Goal: Transaction & Acquisition: Download file/media

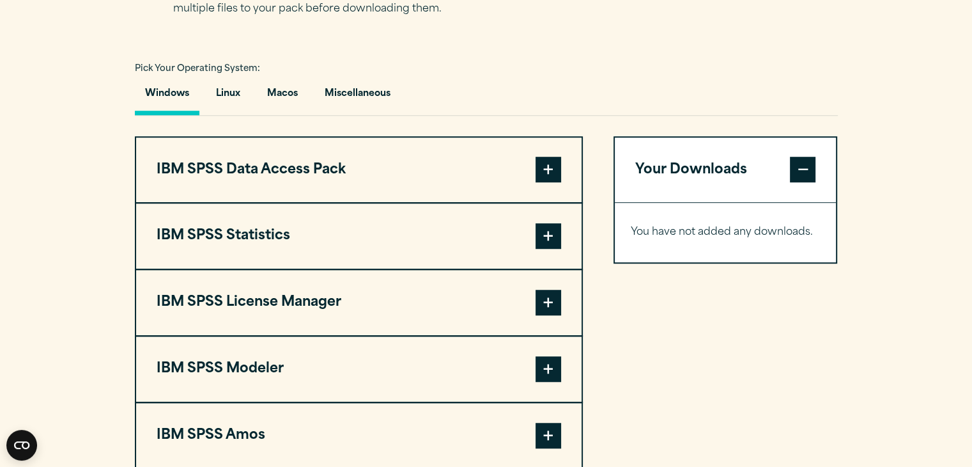
scroll to position [886, 0]
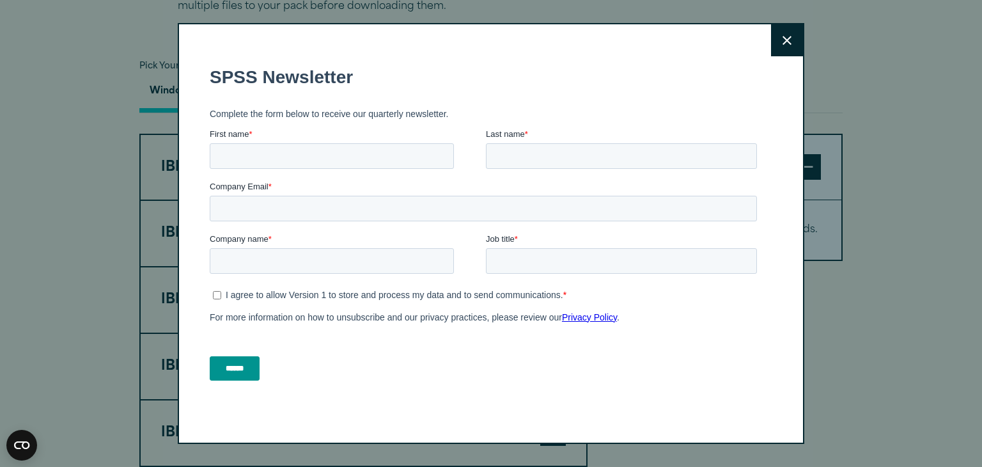
click at [771, 44] on button "Close" at bounding box center [787, 40] width 32 height 32
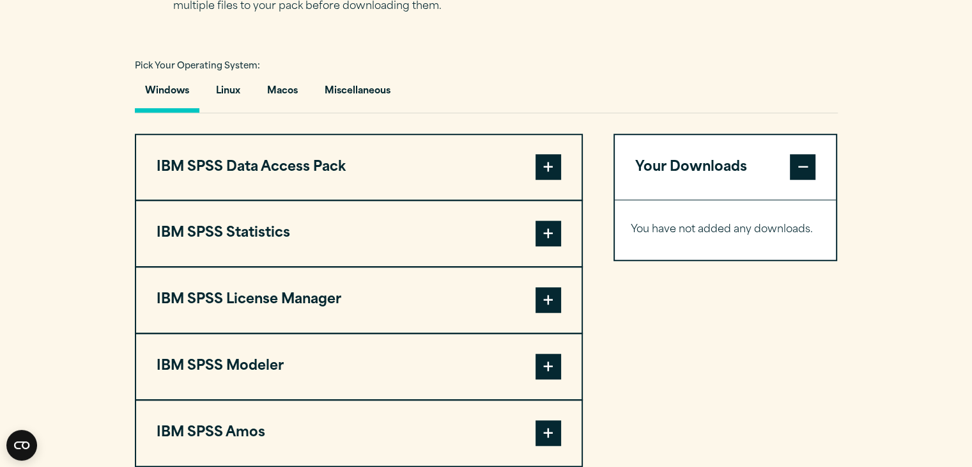
click at [514, 261] on button "IBM SPSS Statistics" at bounding box center [359, 233] width 446 height 65
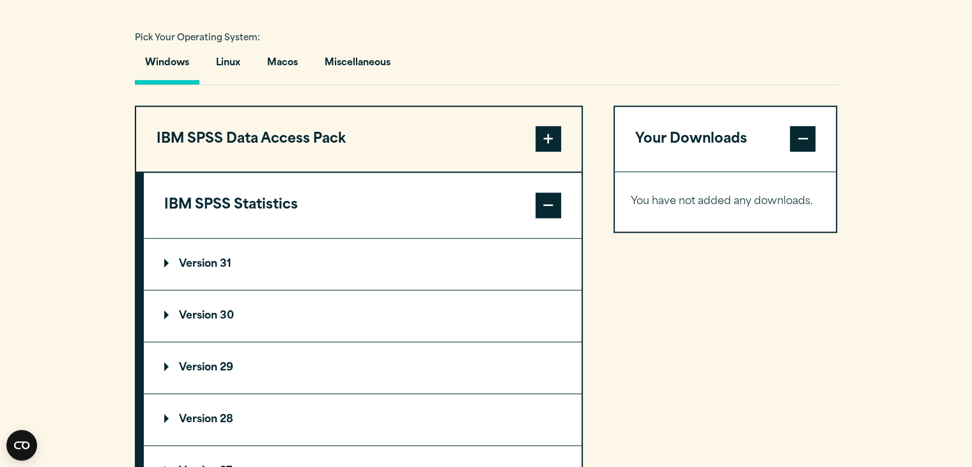
scroll to position [931, 0]
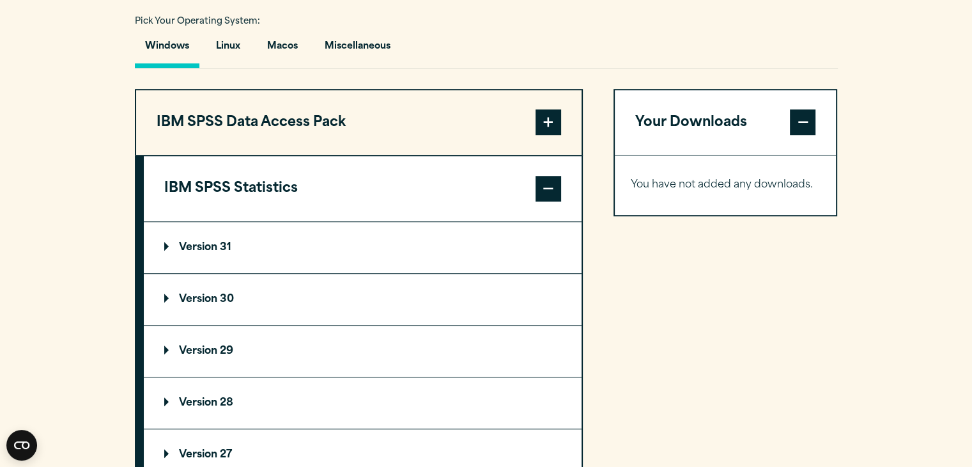
click at [281, 325] on summary "Version 30" at bounding box center [363, 299] width 438 height 51
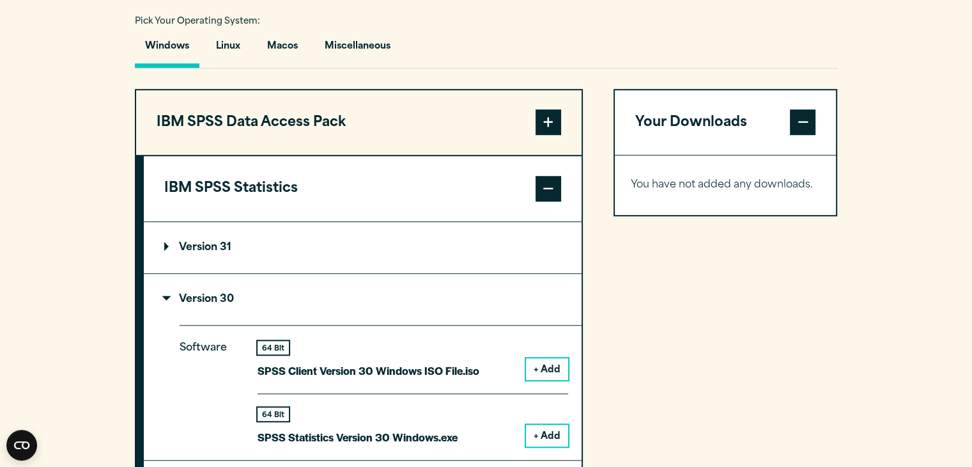
click at [281, 325] on summary "Version 30" at bounding box center [363, 299] width 438 height 51
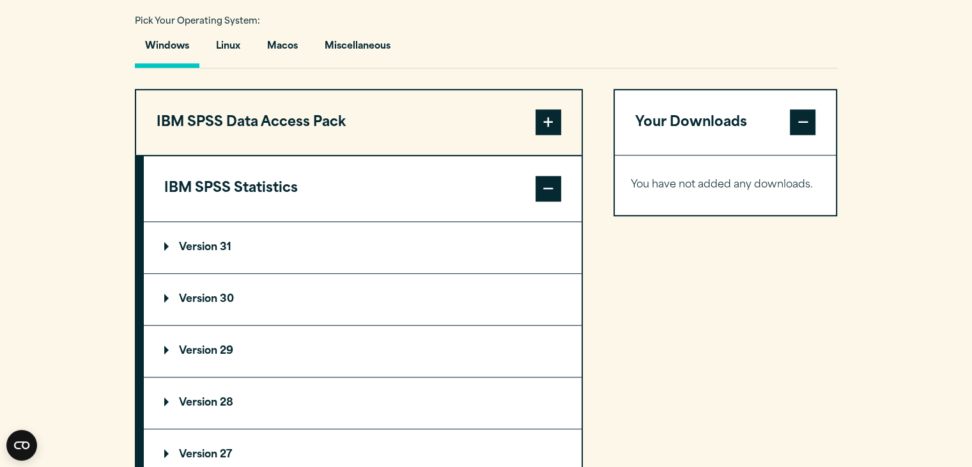
click at [219, 318] on summary "Version 30" at bounding box center [363, 299] width 438 height 51
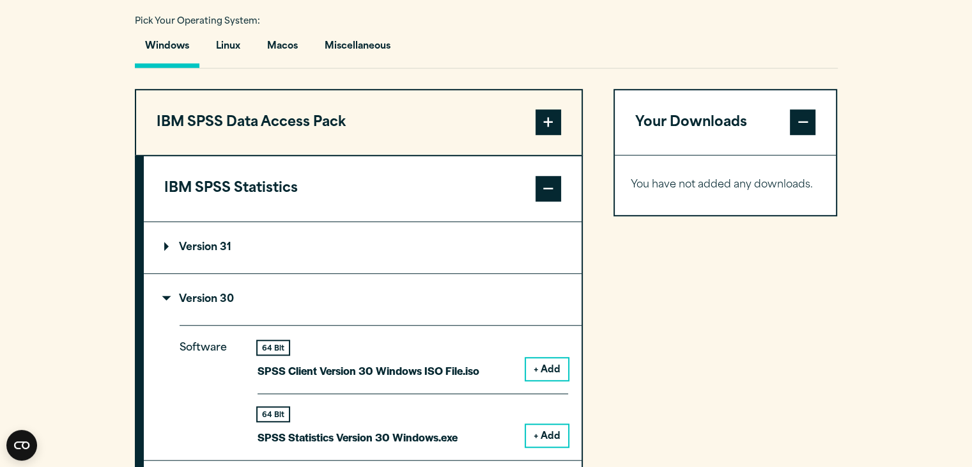
click at [219, 318] on summary "Version 30" at bounding box center [363, 299] width 438 height 51
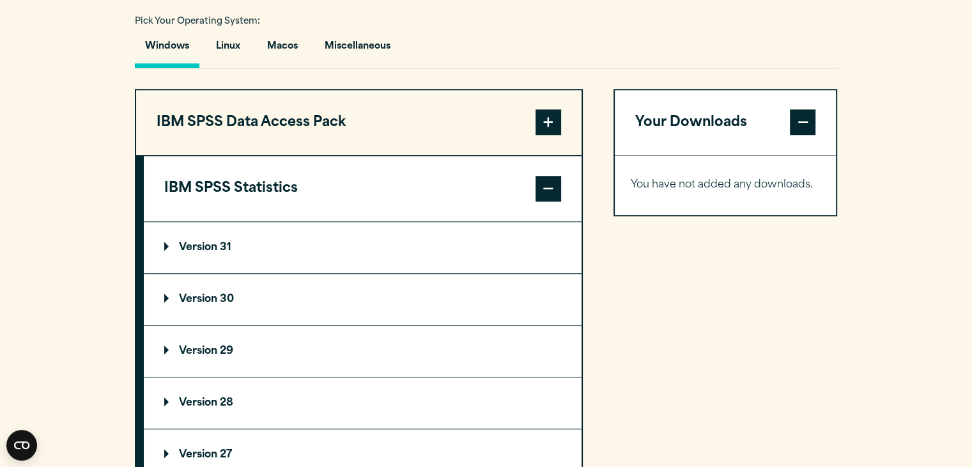
click at [219, 318] on summary "Version 30" at bounding box center [363, 299] width 438 height 51
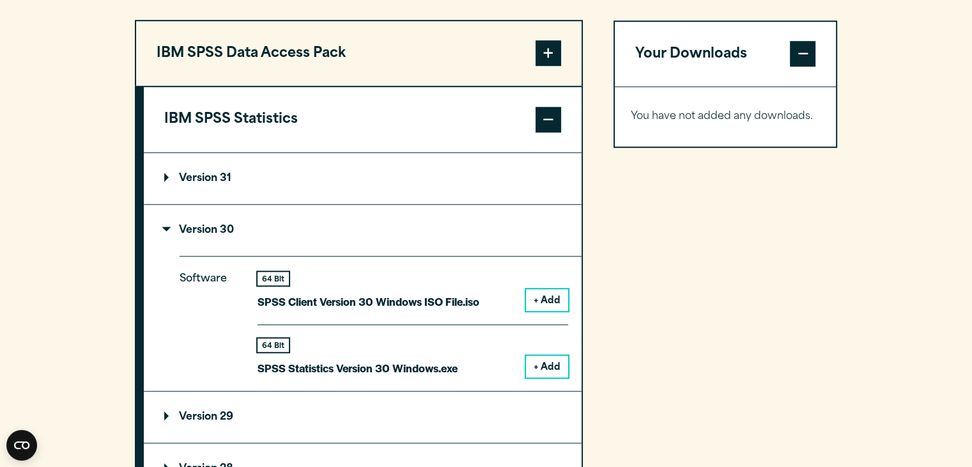
scroll to position [1012, 0]
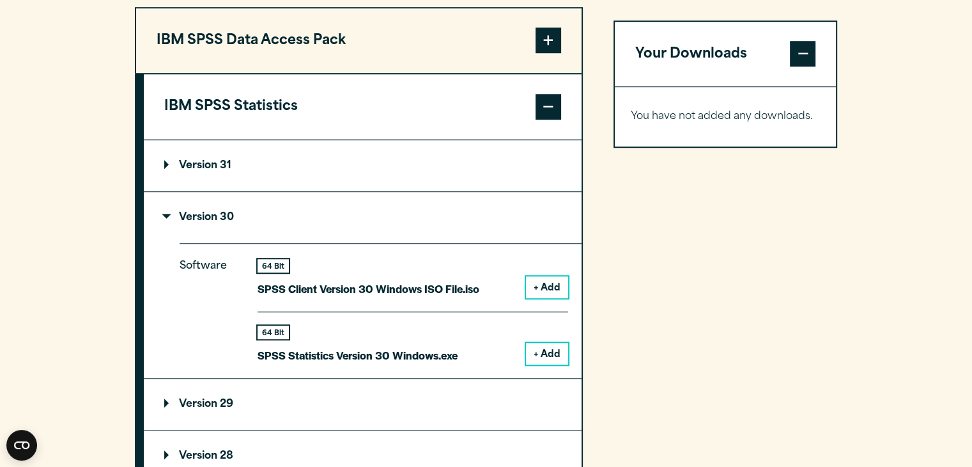
click at [542, 364] on button "+ Add" at bounding box center [547, 354] width 42 height 22
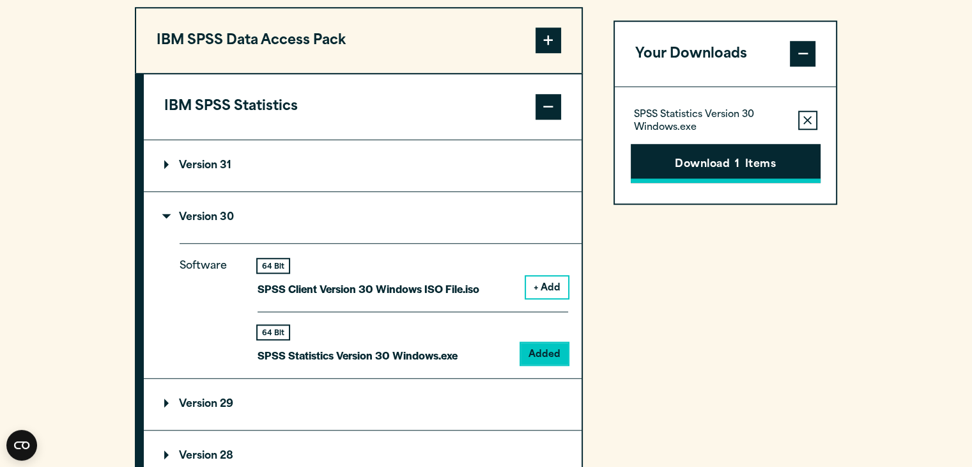
click at [690, 183] on button "Download 1 Items" at bounding box center [726, 164] width 190 height 40
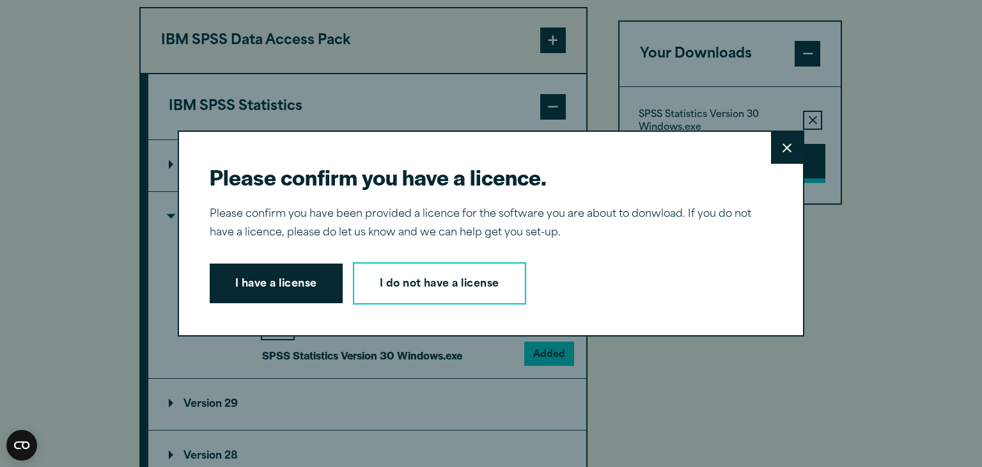
click at [690, 183] on div "Please confirm you have a licence. Close Please confirm you have been provided …" at bounding box center [491, 233] width 982 height 467
click at [268, 305] on div "Please confirm you have a licence. Close Please confirm you have been provided …" at bounding box center [491, 233] width 626 height 206
click at [293, 290] on button "I have a license" at bounding box center [276, 283] width 133 height 40
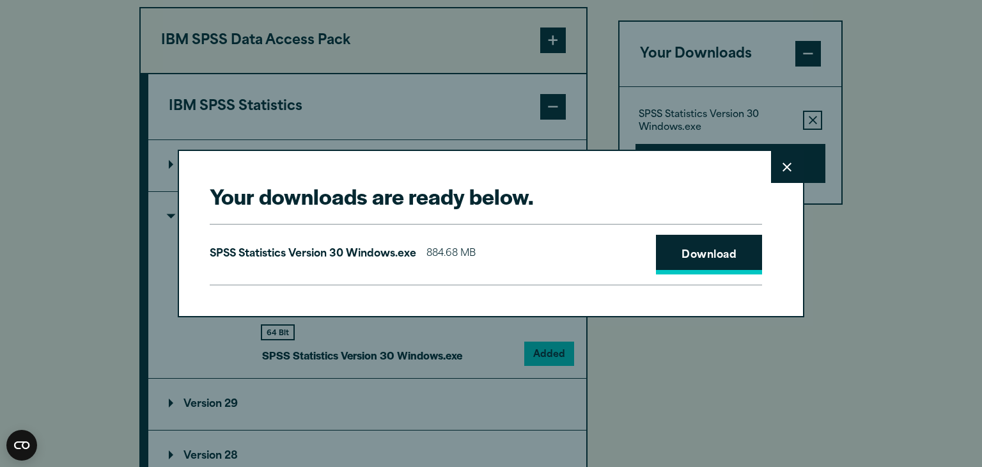
click at [674, 263] on link "Download" at bounding box center [709, 255] width 106 height 40
click at [782, 174] on button "Close" at bounding box center [787, 167] width 32 height 32
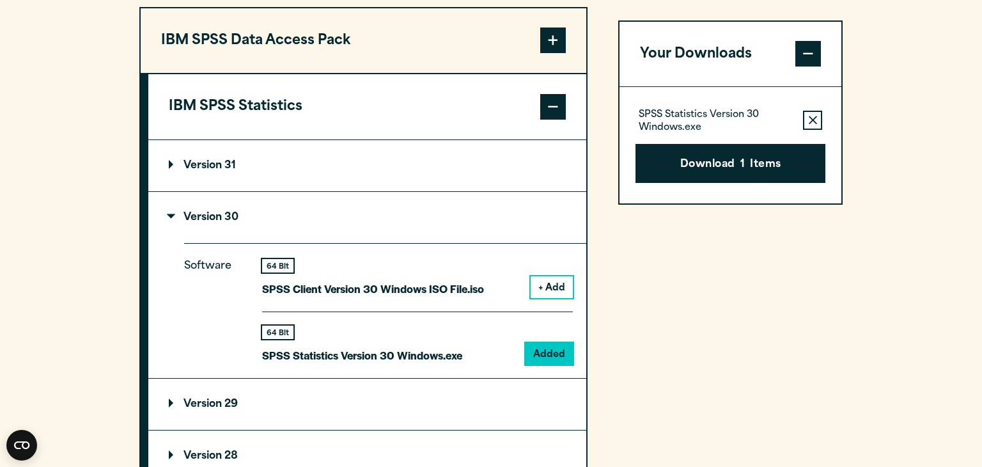
click at [966, 83] on div "Close" at bounding box center [491, 233] width 982 height 467
